Goal: Navigation & Orientation: Find specific page/section

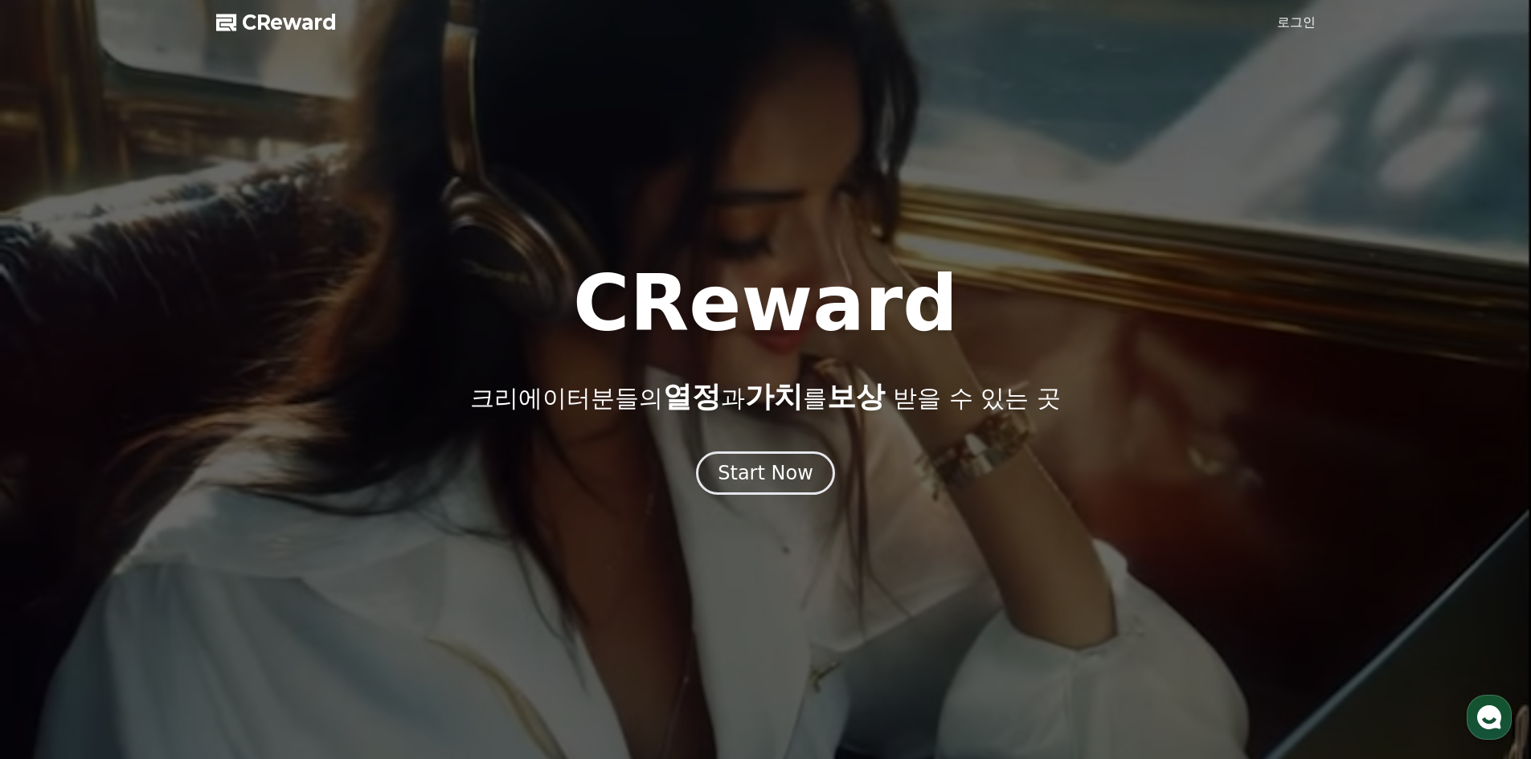
click at [1300, 19] on link "로그인" at bounding box center [1296, 22] width 39 height 19
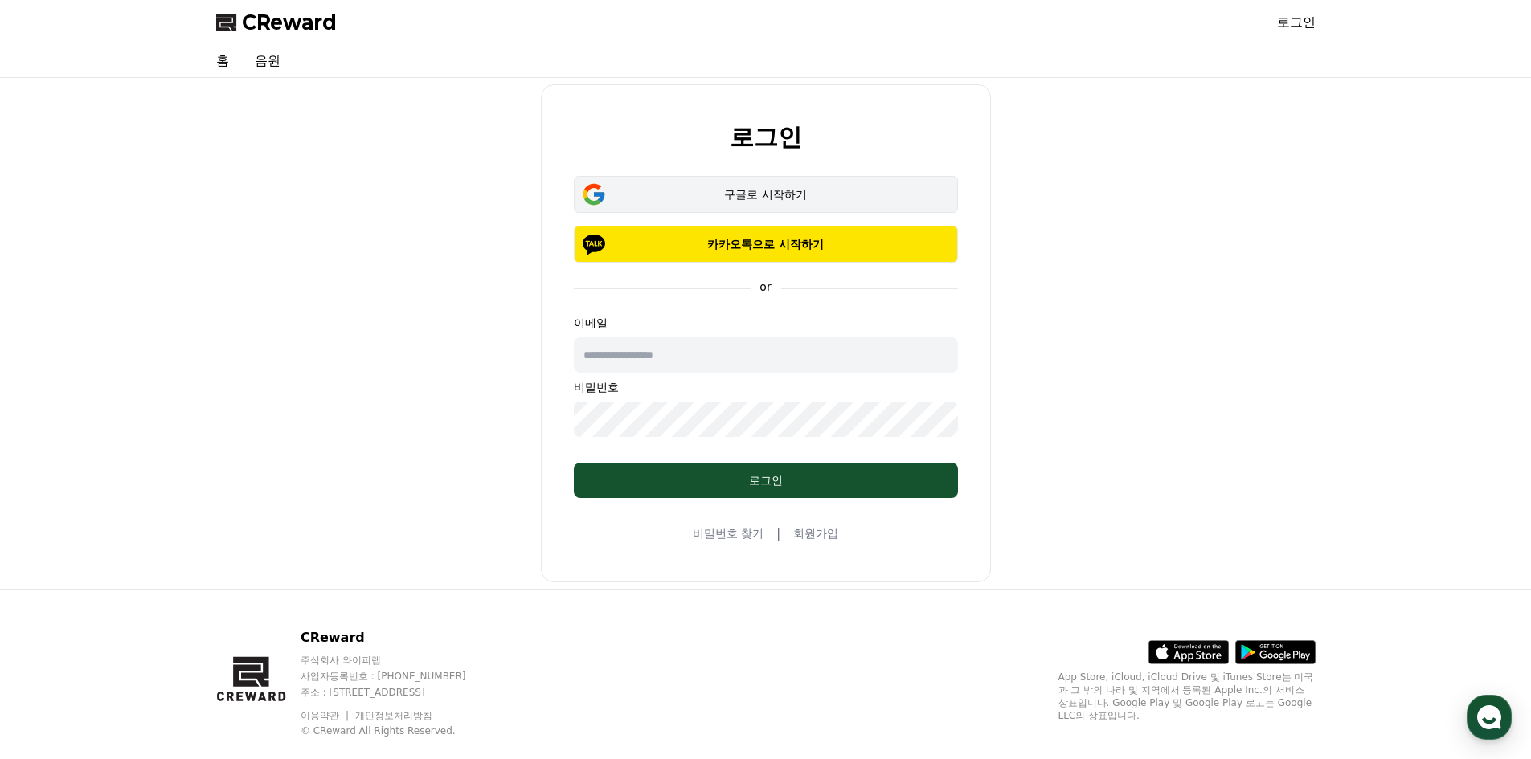
click at [812, 186] on div "구글로 시작하기" at bounding box center [766, 194] width 338 height 16
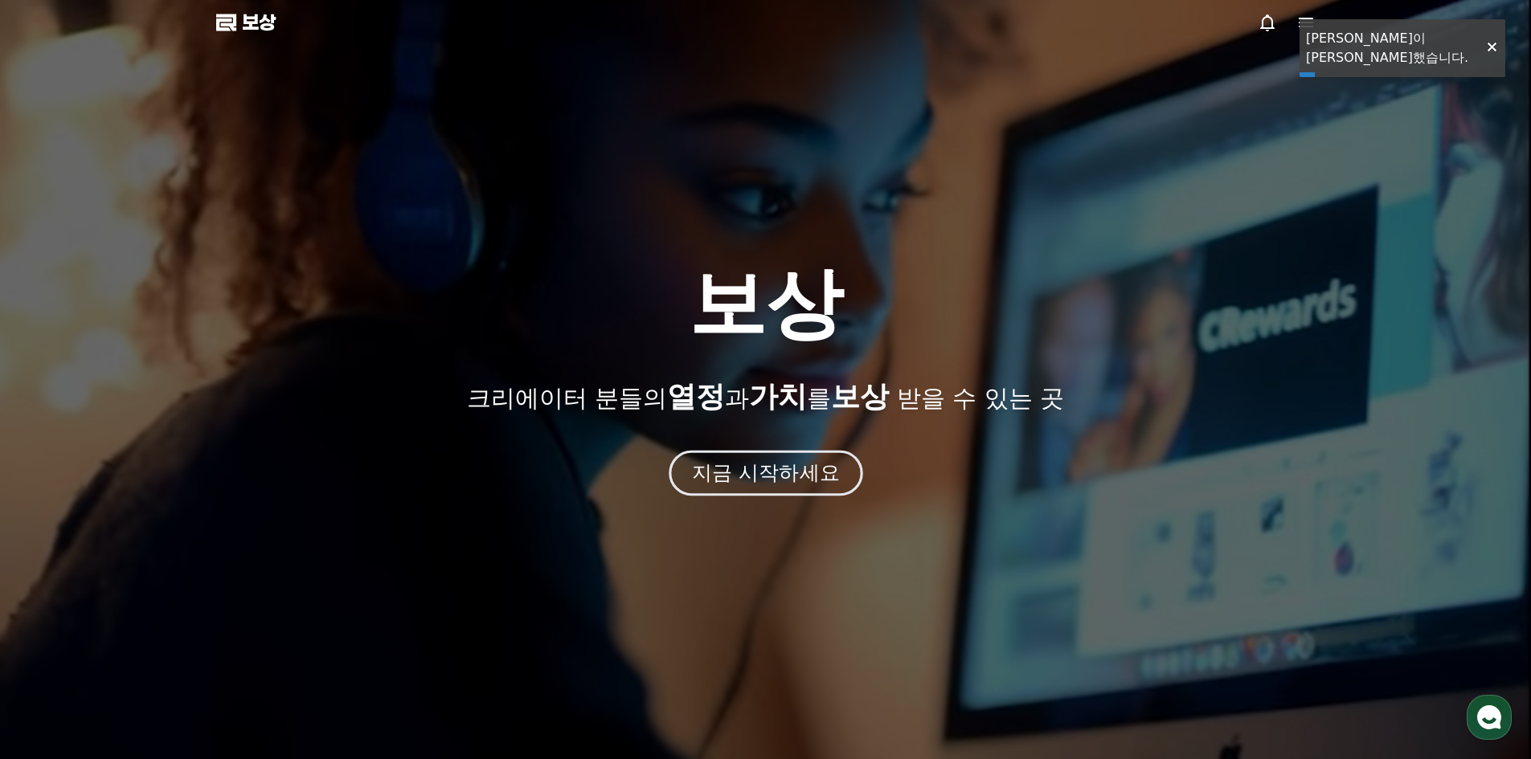
click at [767, 477] on font "지금 시작하세요" at bounding box center [765, 472] width 148 height 23
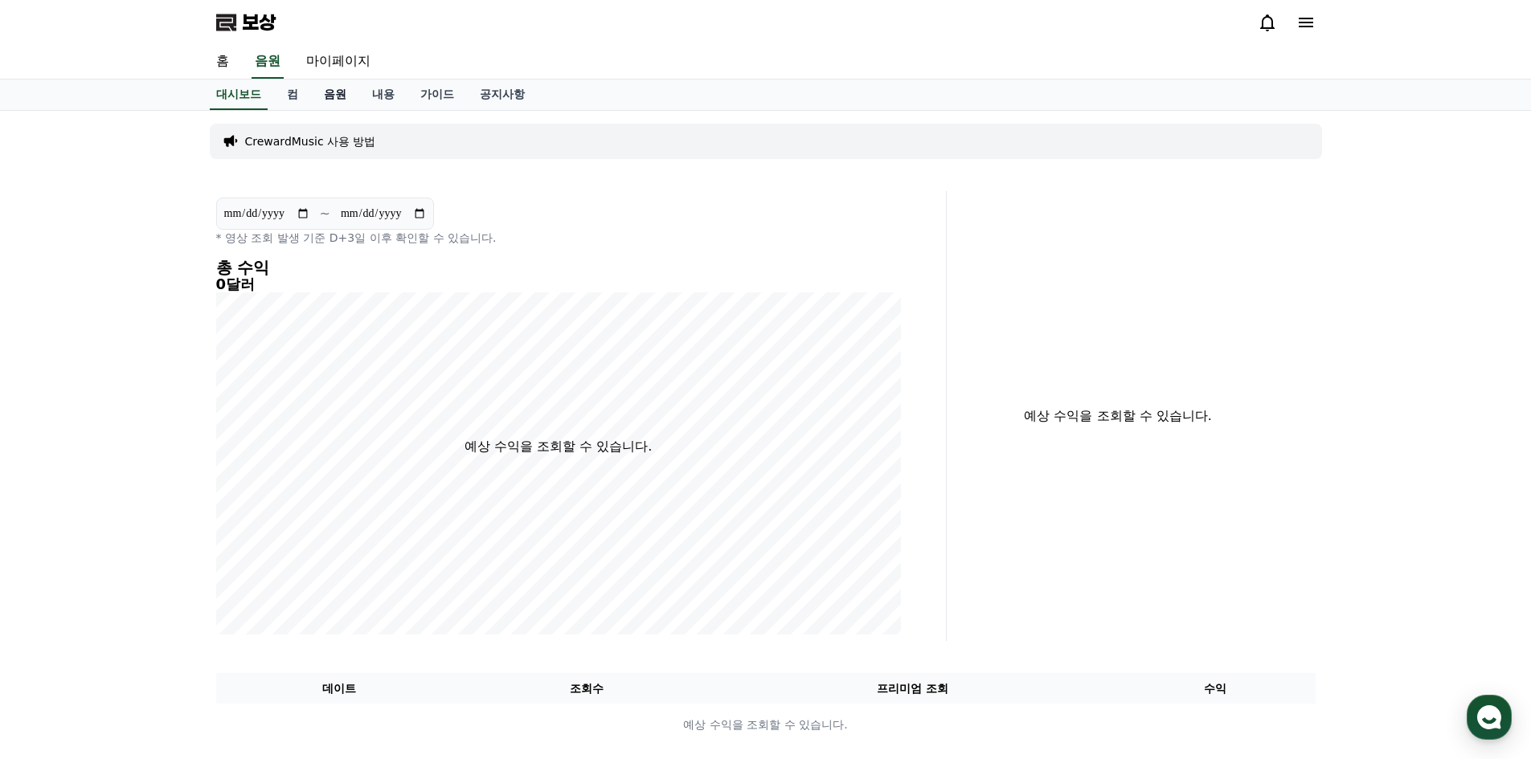
click at [338, 94] on font "음원" at bounding box center [335, 94] width 23 height 13
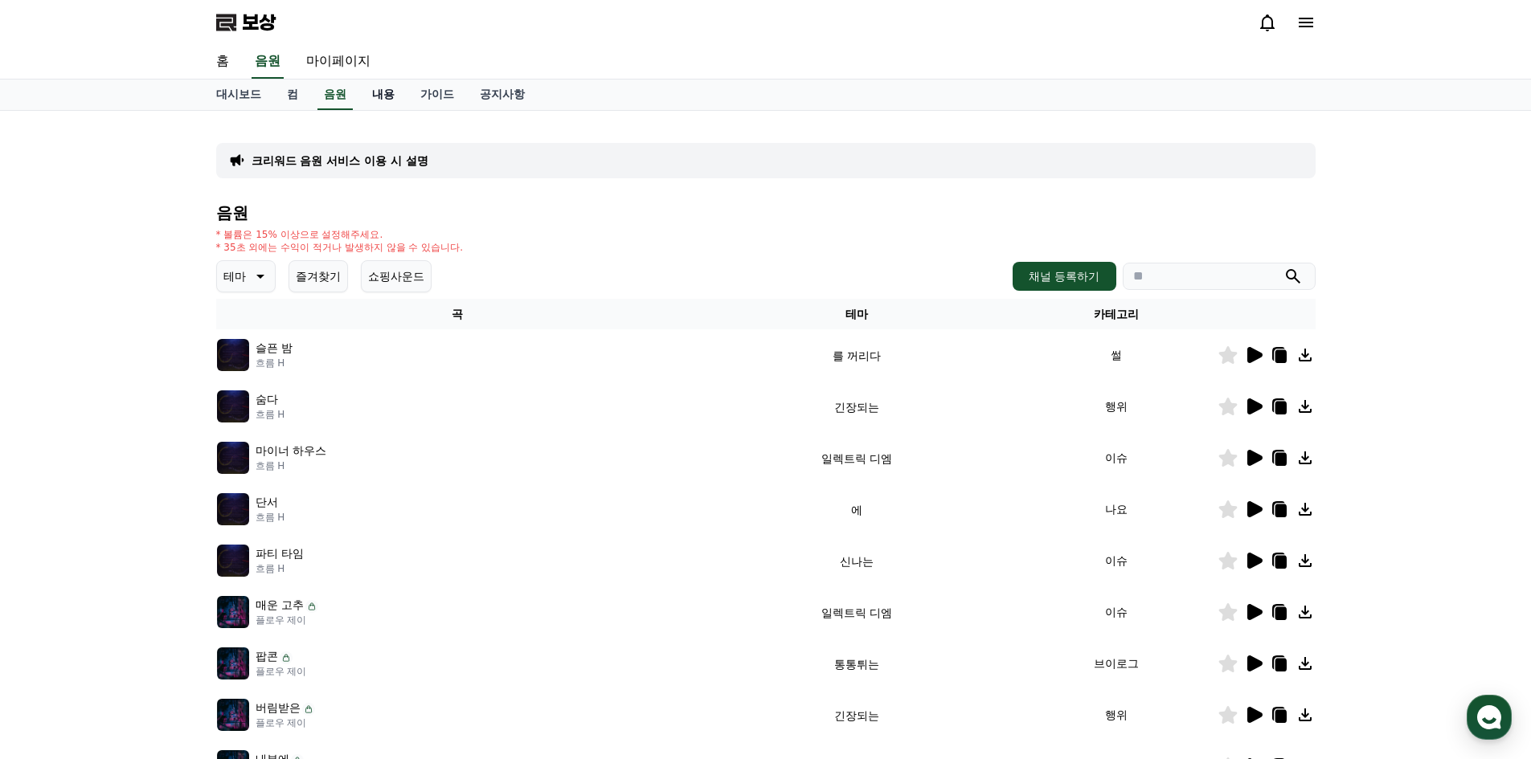
click at [384, 96] on font "내용" at bounding box center [383, 94] width 23 height 13
